Goal: Task Accomplishment & Management: Use online tool/utility

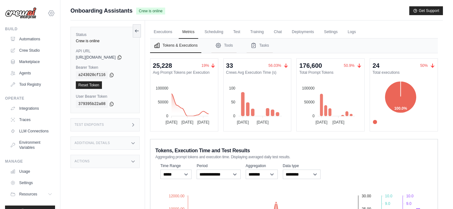
click at [51, 11] on icon at bounding box center [51, 12] width 6 height 5
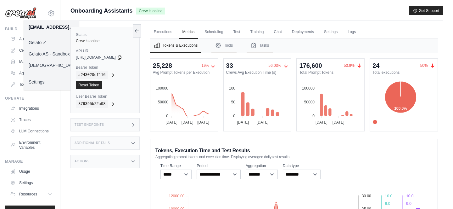
click at [52, 51] on link "Gelato AS - Sandbox" at bounding box center [51, 53] width 55 height 11
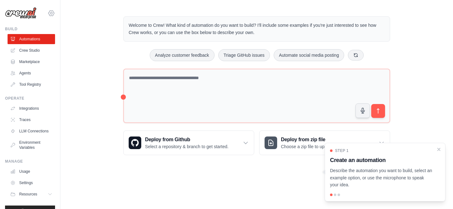
click at [50, 12] on icon at bounding box center [52, 13] width 8 height 8
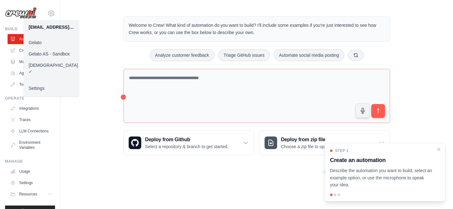
click at [48, 53] on link "Gelato AS - Sandbox" at bounding box center [51, 53] width 55 height 11
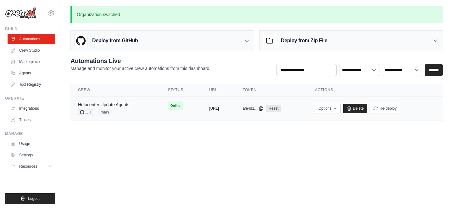
click at [123, 106] on link "Helpcenter Update Agents" at bounding box center [103, 104] width 51 height 5
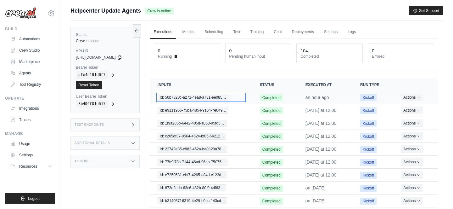
click at [228, 97] on span "Id: 50b7820c-a271-4ea8-a731-ee085…" at bounding box center [193, 97] width 71 height 7
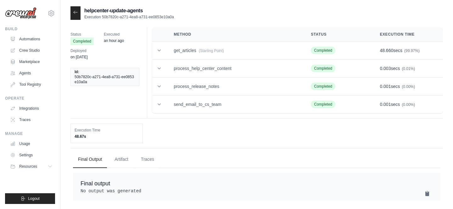
scroll to position [13, 0]
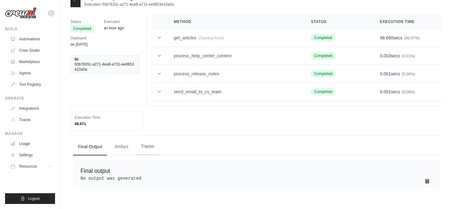
click at [146, 145] on button "Traces" at bounding box center [147, 146] width 23 height 17
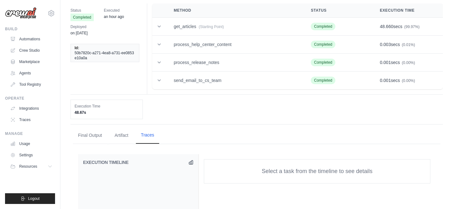
scroll to position [0, 0]
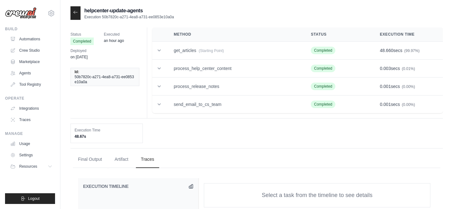
click at [74, 13] on icon at bounding box center [75, 12] width 5 height 5
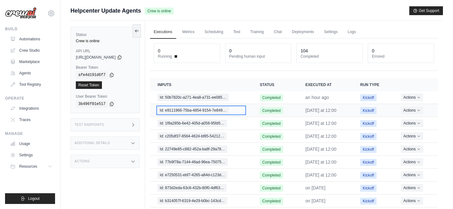
click at [194, 111] on span "Id: e9111966-75ba-4854-9154-7e849…" at bounding box center [193, 110] width 71 height 7
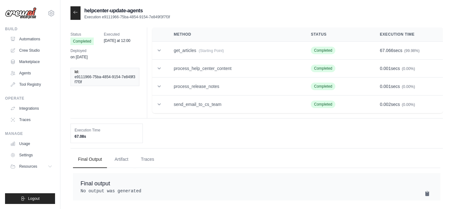
click at [76, 8] on div at bounding box center [75, 13] width 10 height 14
click at [76, 12] on icon at bounding box center [76, 12] width 4 height 3
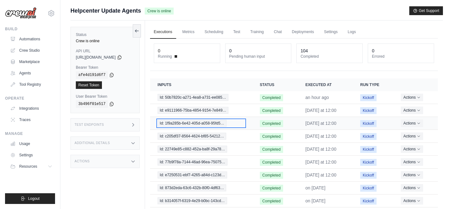
click at [188, 123] on span "Id: 1f9a285b-6e42-405d-a058-95fd5…" at bounding box center [192, 123] width 69 height 7
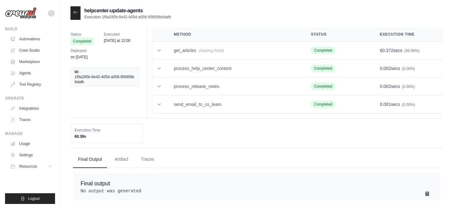
click at [76, 11] on icon at bounding box center [75, 12] width 5 height 5
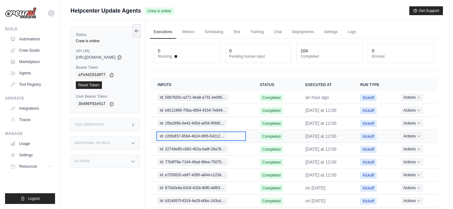
click at [186, 137] on span "Id: c205df37-8564-4624-bf85-54212…" at bounding box center [192, 135] width 69 height 7
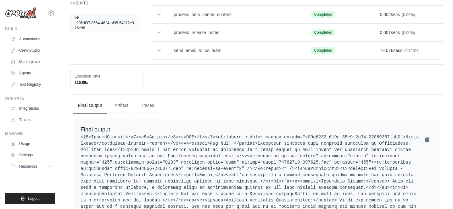
scroll to position [53, 0]
click at [147, 110] on button "Traces" at bounding box center [147, 105] width 23 height 17
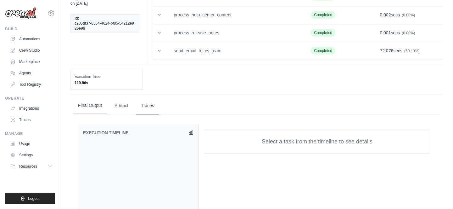
click at [80, 108] on button "Final Output" at bounding box center [90, 105] width 34 height 17
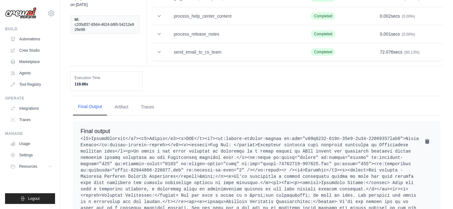
scroll to position [0, 0]
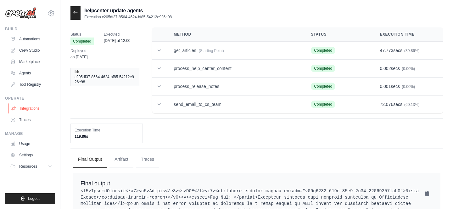
click at [27, 106] on link "Integrations" at bounding box center [32, 108] width 48 height 10
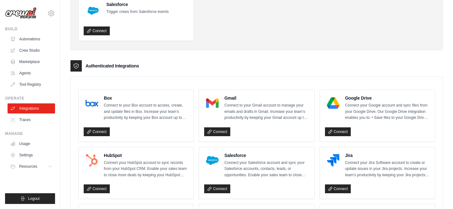
scroll to position [105, 0]
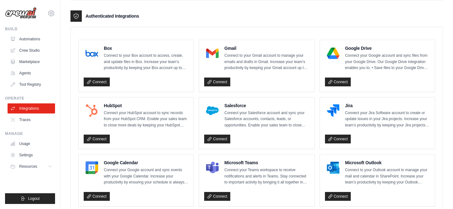
scroll to position [109, 0]
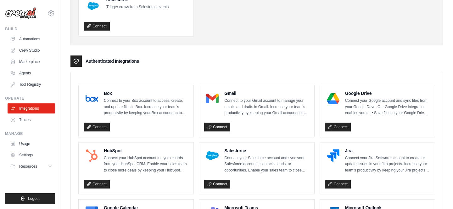
click at [209, 101] on img at bounding box center [212, 98] width 13 height 13
click at [218, 123] on link "Connect" at bounding box center [217, 126] width 26 height 9
